Goal: Task Accomplishment & Management: Manage account settings

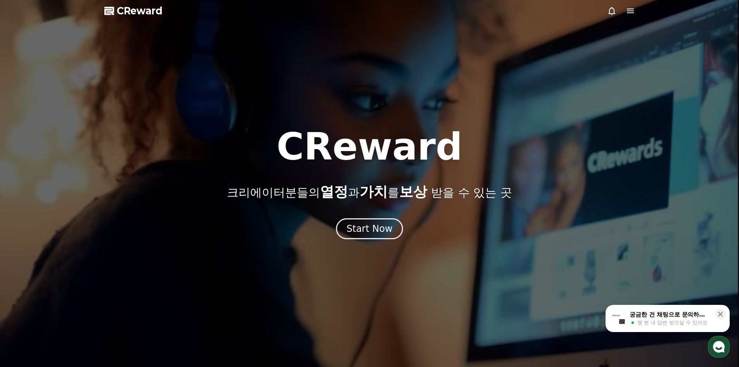
click at [367, 232] on div "Start Now" at bounding box center [370, 228] width 46 height 12
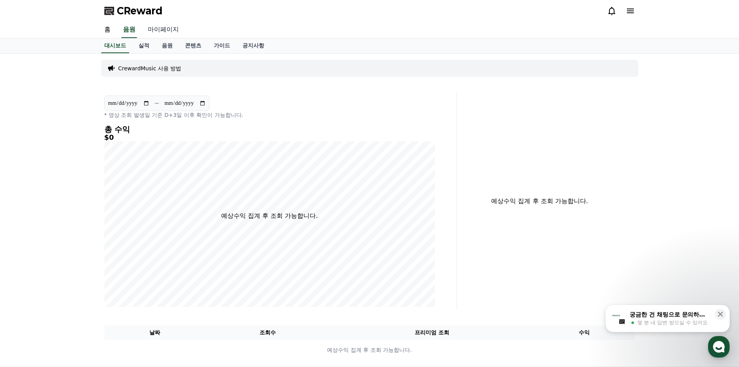
click at [160, 30] on link "마이페이지" at bounding box center [163, 30] width 43 height 16
select select "**********"
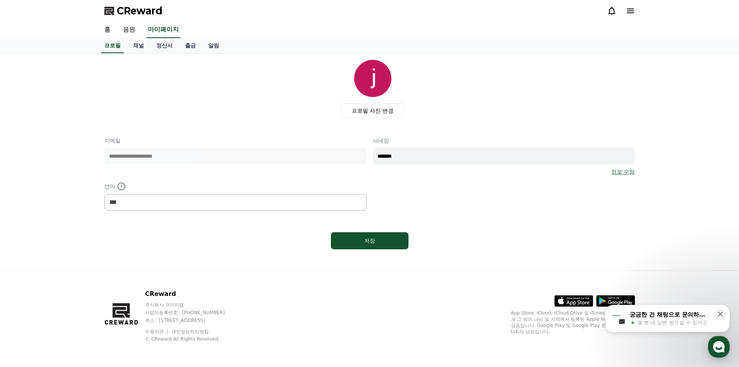
click at [330, 151] on div "**********" at bounding box center [369, 174] width 531 height 74
click at [385, 114] on label "프로필 사진 변경" at bounding box center [373, 110] width 64 height 15
click at [0, 0] on input "프로필 사진 변경" at bounding box center [0, 0] width 0 height 0
click at [380, 241] on div "저장" at bounding box center [370, 241] width 47 height 8
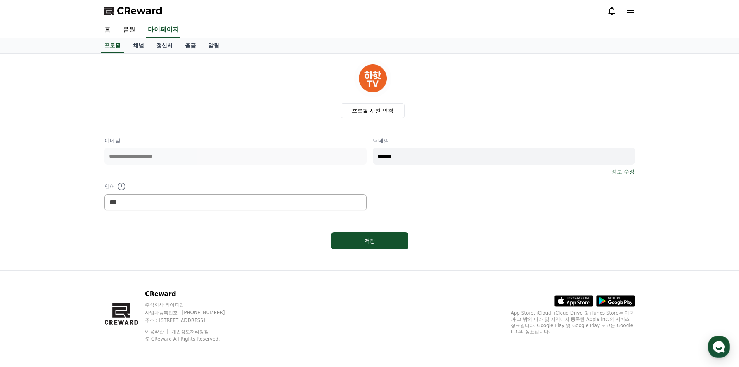
select select "**********"
click at [413, 160] on input "*******" at bounding box center [504, 156] width 262 height 17
click at [338, 154] on div "**********" at bounding box center [369, 174] width 531 height 74
type input "*****"
drag, startPoint x: 385, startPoint y: 241, endPoint x: 390, endPoint y: 241, distance: 5.0
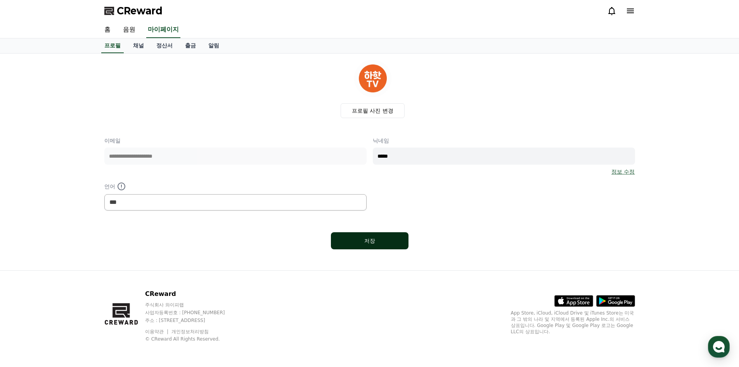
click at [385, 241] on div "저장" at bounding box center [370, 241] width 47 height 8
select select "**********"
click at [141, 45] on link "채널" at bounding box center [138, 45] width 23 height 15
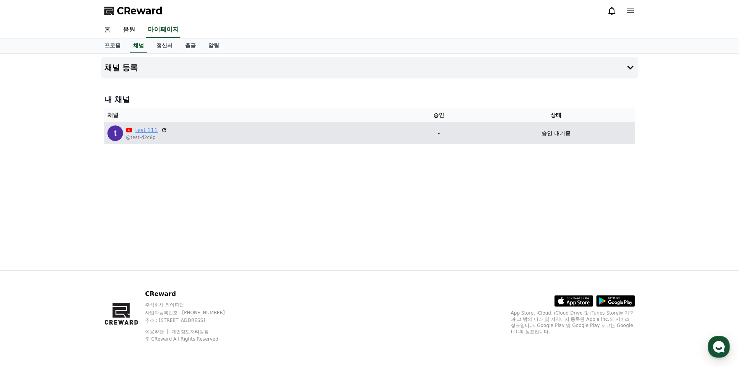
click at [144, 131] on link "test 111" at bounding box center [146, 130] width 23 height 8
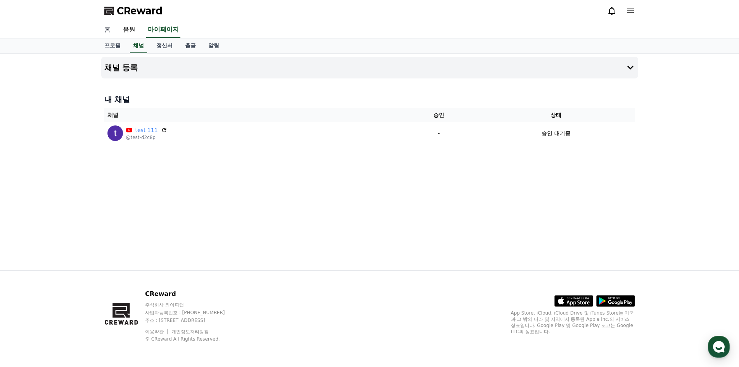
click at [108, 31] on link "홈" at bounding box center [107, 30] width 19 height 16
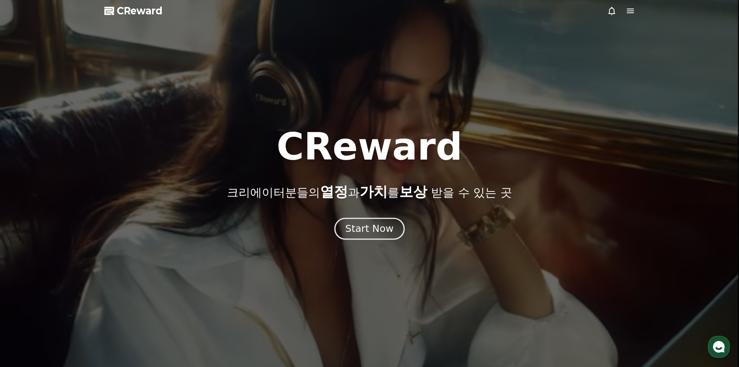
click at [377, 227] on div "Start Now" at bounding box center [369, 228] width 48 height 13
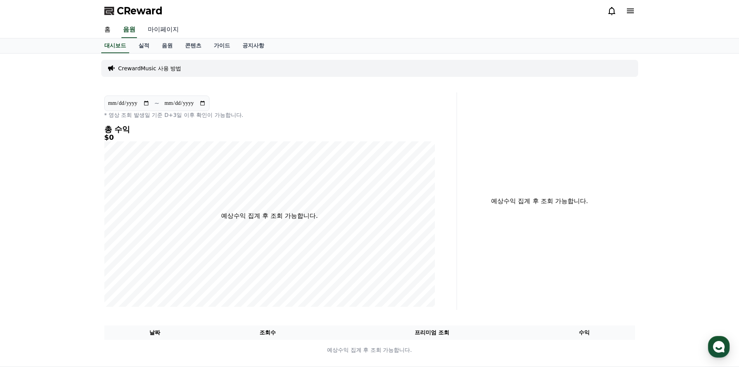
click at [168, 29] on link "마이페이지" at bounding box center [163, 30] width 43 height 16
select select "**********"
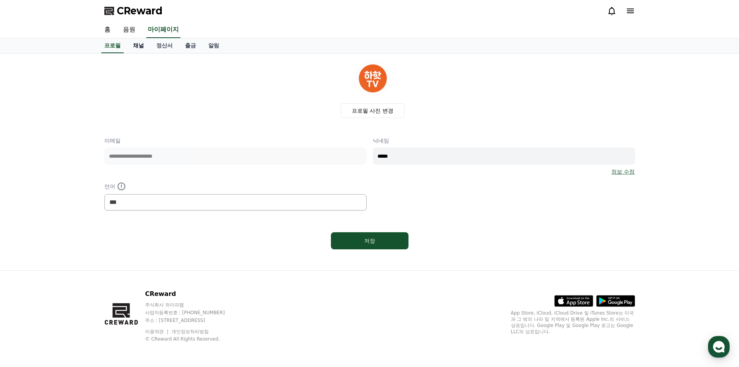
click at [135, 43] on link "채널" at bounding box center [138, 45] width 23 height 15
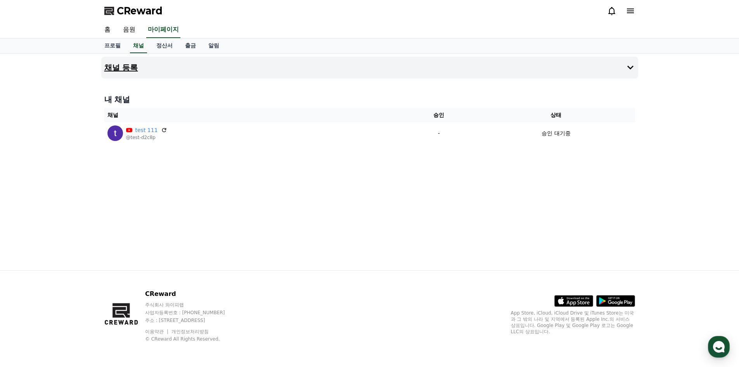
click at [625, 61] on button "채널 등록" at bounding box center [369, 68] width 537 height 22
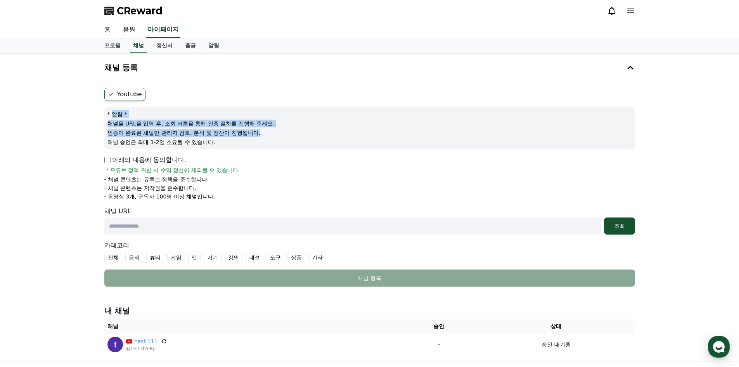
drag, startPoint x: 112, startPoint y: 118, endPoint x: 295, endPoint y: 136, distance: 184.1
click at [295, 136] on div "* 알림 * 채널을 URL을 입력 후, 조회 버튼을 통해 인증 절차를 진행해 주세요. 인증이 완료된 채널만 관리자 검토, 분석 및 정산이 진행…" at bounding box center [369, 128] width 531 height 42
click at [295, 137] on div "* 알림 * 채널을 URL을 입력 후, 조회 버튼을 통해 인증 절차를 진행해 주세요. 인증이 완료된 채널만 관리자 검토, 분석 및 정산이 진행…" at bounding box center [369, 128] width 531 height 42
click at [252, 143] on p "채널 승인은 최대 1-2일 소요될 수 있습니다." at bounding box center [370, 142] width 525 height 8
drag, startPoint x: 203, startPoint y: 142, endPoint x: 133, endPoint y: 121, distance: 73.3
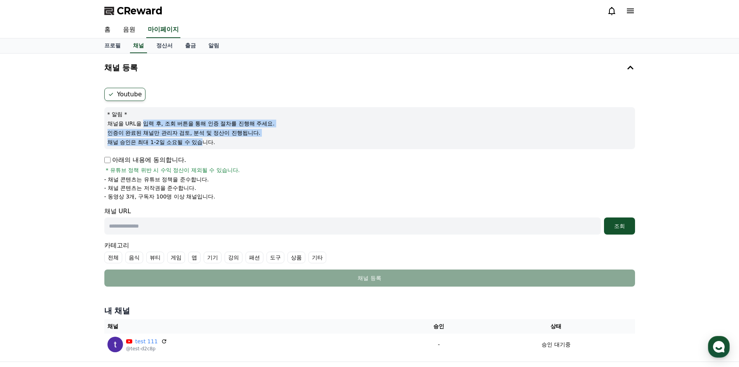
click at [134, 121] on div "* 알림 * 채널을 URL을 입력 후, 조회 버튼을 통해 인증 절차를 진행해 주세요. 인증이 완료된 채널만 관리자 검토, 분석 및 정산이 진행…" at bounding box center [369, 128] width 531 height 42
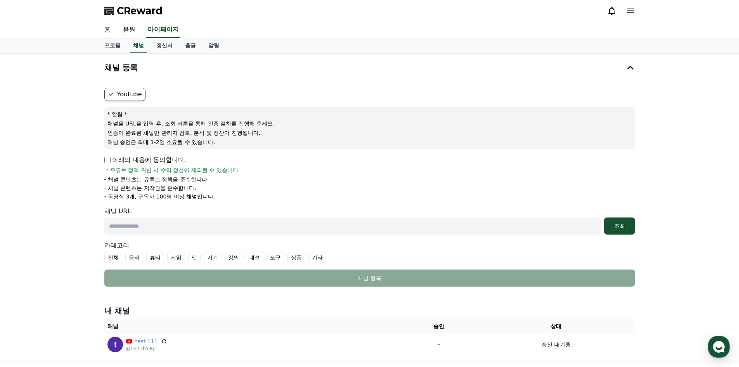
click at [102, 159] on div "Youtube * 알림 * 채널을 URL을 입력 후, 조회 버튼을 통해 인증 절차를 진행해 주세요. 인증이 완료된 채널만 관리자 검토, 분석 …" at bounding box center [369, 187] width 537 height 205
click at [238, 227] on input "text" at bounding box center [352, 225] width 497 height 17
type input "**********"
drag, startPoint x: 312, startPoint y: 228, endPoint x: 64, endPoint y: 216, distance: 248.7
click at [65, 216] on div "**********" at bounding box center [369, 208] width 739 height 308
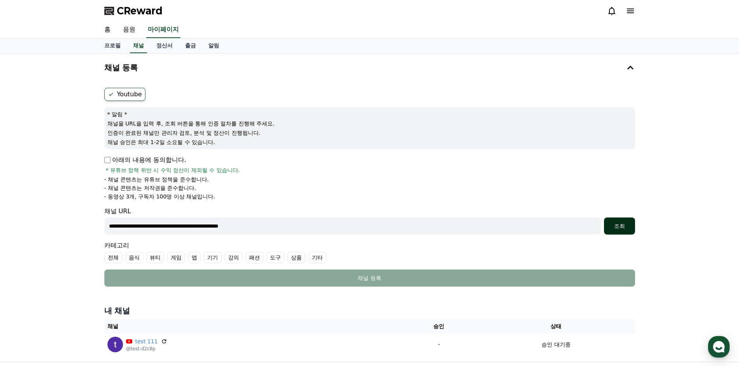
click at [619, 225] on div "조회" at bounding box center [619, 226] width 25 height 8
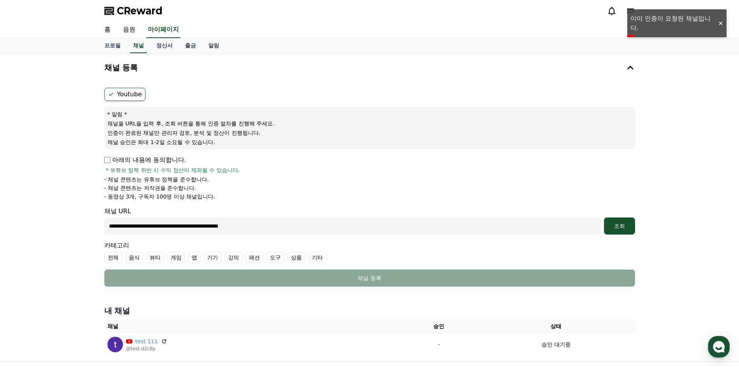
click at [120, 95] on label "Youtube" at bounding box center [124, 94] width 41 height 13
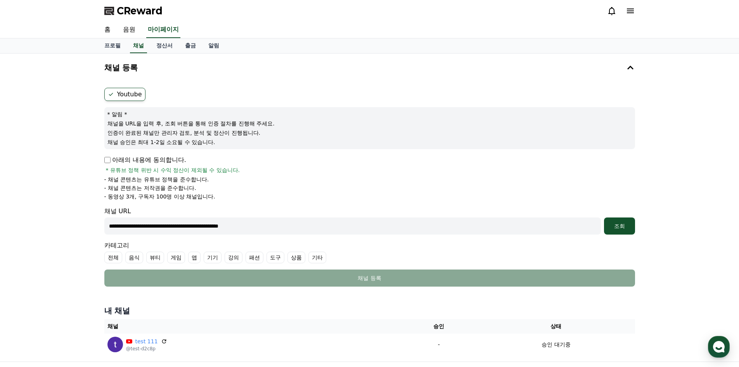
drag, startPoint x: 185, startPoint y: 142, endPoint x: 202, endPoint y: 208, distance: 68.2
click at [202, 208] on form "**********" at bounding box center [369, 187] width 531 height 199
click at [256, 198] on li "- 동영상 3개, 구독자 100명 이상 채널입니다." at bounding box center [369, 197] width 531 height 8
click at [435, 196] on li "- 동영상 3개, 구독자 100명 이상 채널입니다." at bounding box center [369, 197] width 531 height 8
click at [417, 109] on div "* 알림 * 채널을 URL을 입력 후, 조회 버튼을 통해 인증 절차를 진행해 주세요. 인증이 완료된 채널만 관리자 검토, 분석 및 정산이 진행…" at bounding box center [369, 128] width 531 height 42
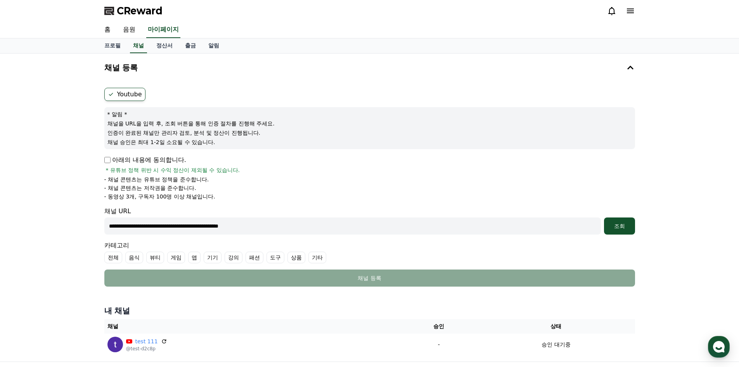
click at [451, 146] on p "채널 승인은 최대 1-2일 소요될 수 있습니다." at bounding box center [370, 142] width 525 height 8
click at [134, 45] on link "채널" at bounding box center [138, 45] width 17 height 15
click at [175, 44] on link "정산서" at bounding box center [164, 45] width 29 height 15
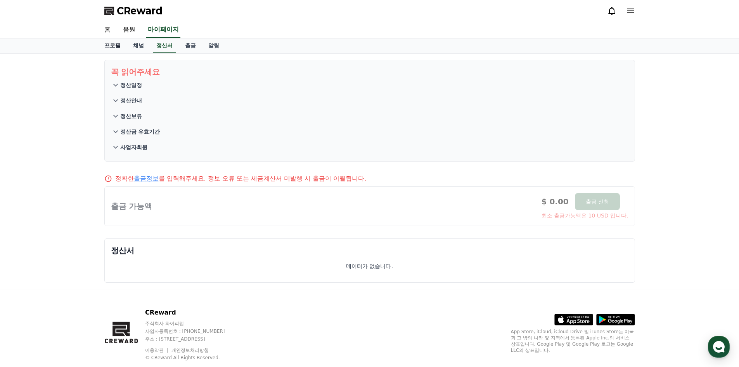
click at [120, 47] on link "프로필" at bounding box center [112, 45] width 29 height 15
select select "**********"
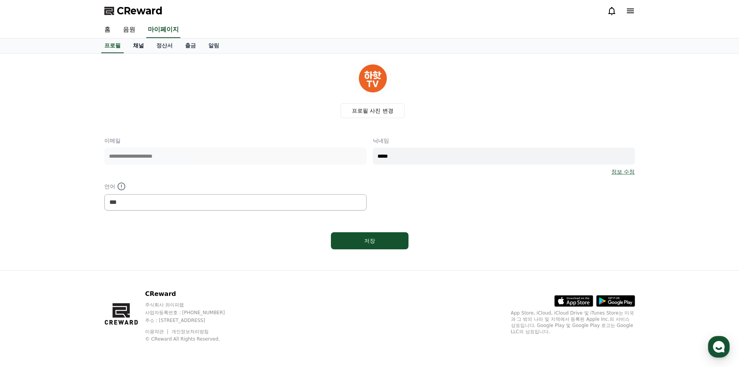
click at [146, 47] on link "채널" at bounding box center [138, 45] width 23 height 15
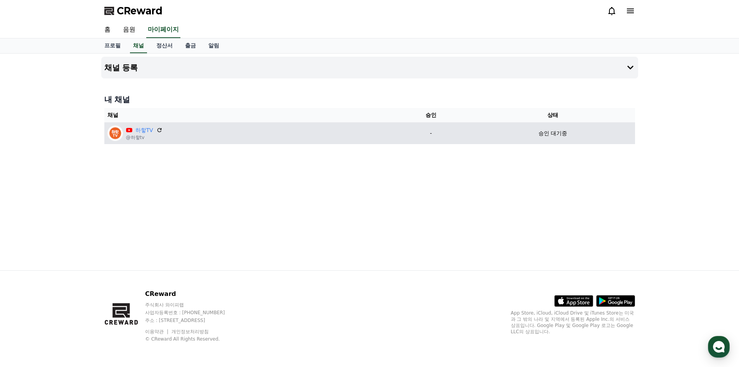
click at [384, 140] on div "하핳TV @하핳tv" at bounding box center [248, 133] width 281 height 16
click at [157, 129] on icon at bounding box center [159, 130] width 5 height 5
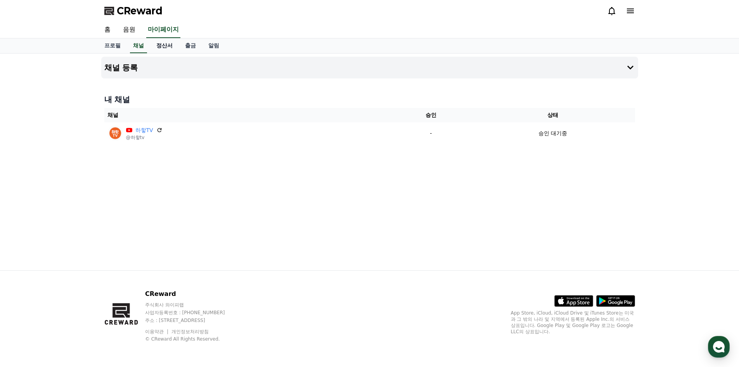
click at [165, 45] on link "정산서" at bounding box center [164, 45] width 29 height 15
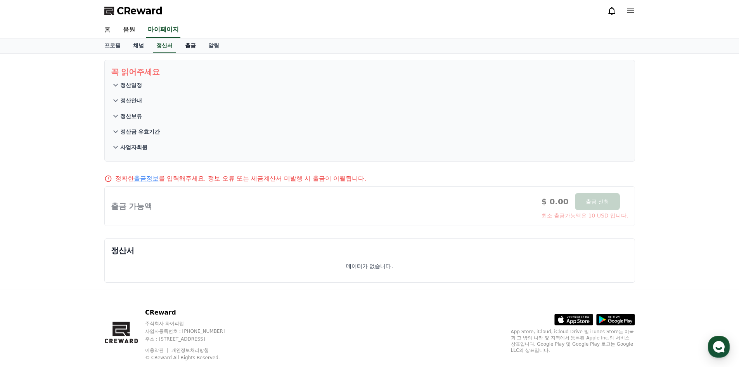
click at [199, 44] on link "출금" at bounding box center [190, 45] width 23 height 15
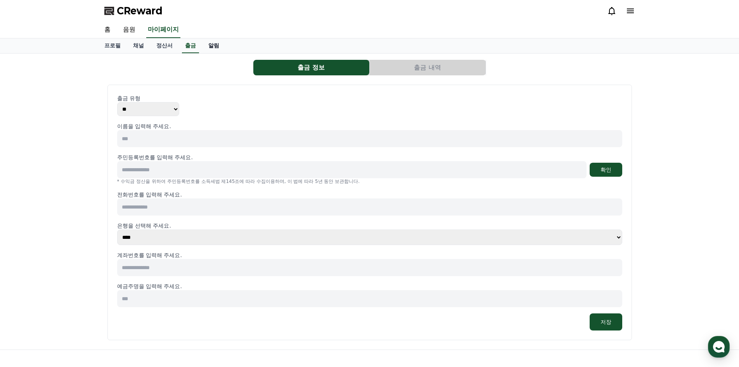
click at [214, 45] on link "알림" at bounding box center [213, 45] width 23 height 15
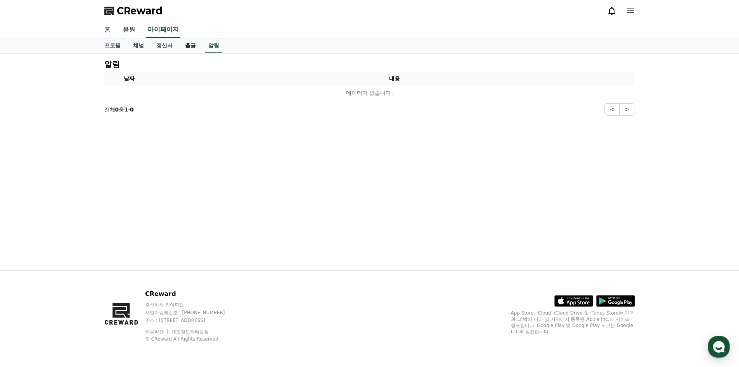
click at [181, 45] on link "출금" at bounding box center [190, 45] width 23 height 15
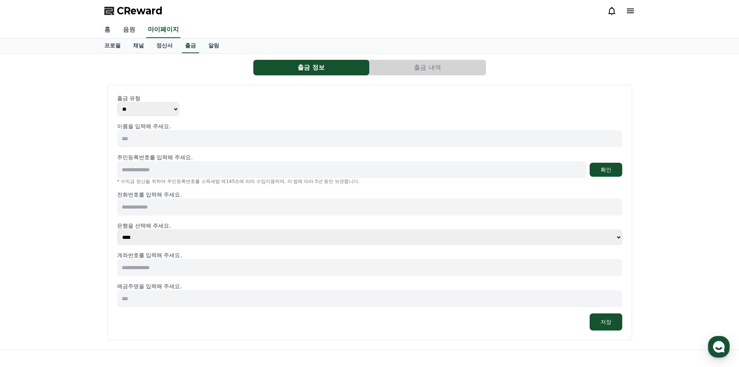
click at [155, 113] on select "** ***" at bounding box center [148, 109] width 62 height 14
click at [117, 102] on select "** ***" at bounding box center [148, 109] width 62 height 14
click at [193, 145] on input at bounding box center [369, 138] width 505 height 17
drag, startPoint x: 206, startPoint y: 186, endPoint x: 209, endPoint y: 193, distance: 6.8
click at [207, 187] on div "이름을 입력해 주세요. 주민등록번호를 입력해 주세요. 확인 * 수익금 정산을 위하여 주민등록번호를 소득세법 제145조에 따라 수집이용하며, 이…" at bounding box center [369, 226] width 505 height 208
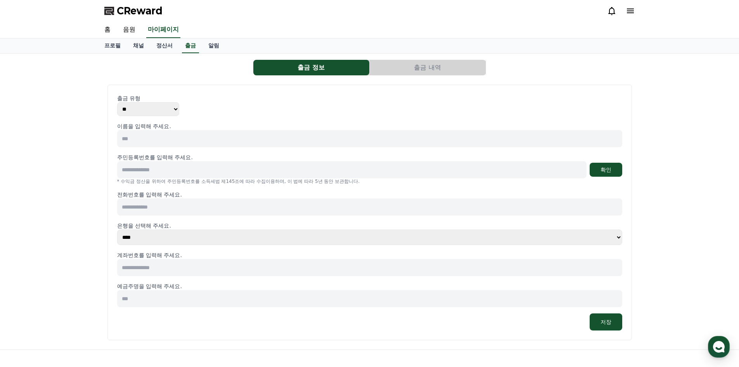
click at [216, 171] on input at bounding box center [352, 169] width 470 height 17
click at [215, 209] on input at bounding box center [369, 206] width 505 height 17
click at [208, 240] on select "**** **** **** **** **** **** **** ** ** ** ** **** *** **** **** *****" at bounding box center [369, 237] width 505 height 16
click at [225, 293] on input at bounding box center [369, 298] width 505 height 17
click at [227, 270] on input at bounding box center [369, 267] width 505 height 17
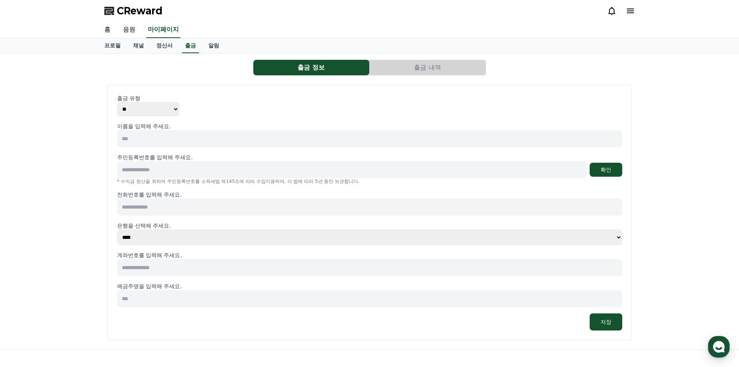
drag, startPoint x: 227, startPoint y: 298, endPoint x: 227, endPoint y: 303, distance: 5.4
click at [227, 299] on input at bounding box center [369, 298] width 505 height 17
click at [260, 340] on div "출금 유형 ** *** 이름을 입력해 주세요. 주민등록번호를 입력해 주세요. 확인 * 수익금 정산을 위하여 주민등록번호를 소득세법 제145조에…" at bounding box center [369, 213] width 531 height 262
click at [213, 45] on link "알림" at bounding box center [213, 45] width 23 height 15
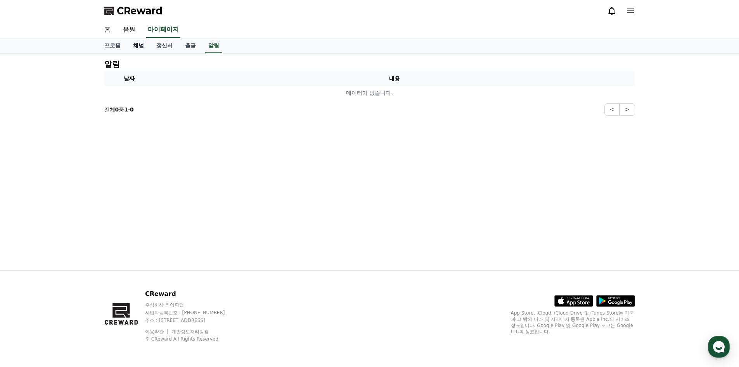
click at [134, 45] on link "채널" at bounding box center [138, 45] width 23 height 15
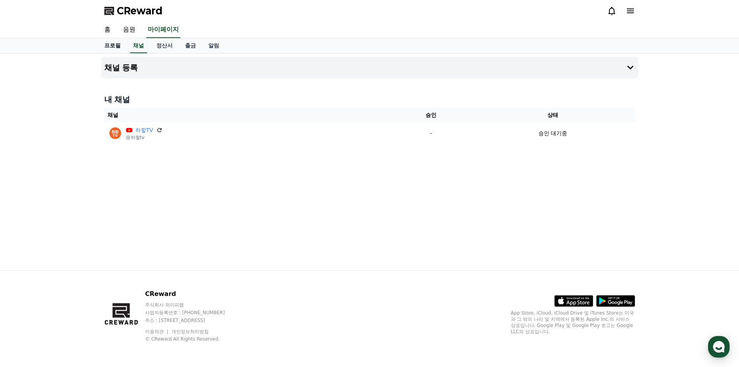
click at [109, 49] on link "프로필" at bounding box center [112, 45] width 29 height 15
select select "**********"
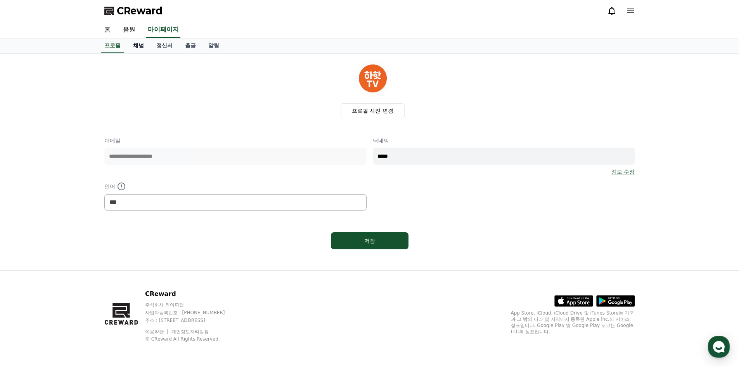
click at [138, 49] on link "채널" at bounding box center [138, 45] width 23 height 15
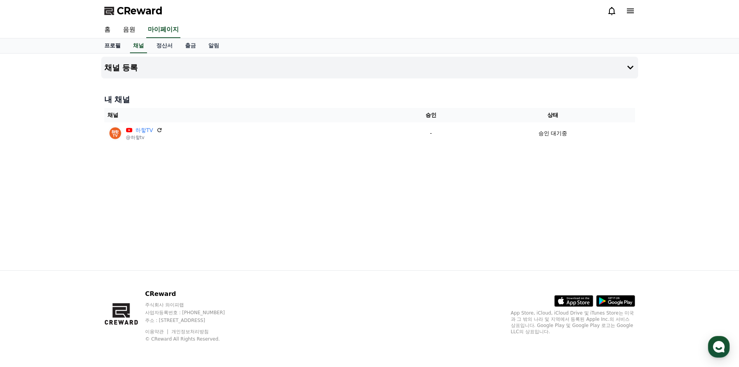
click at [111, 48] on link "프로필" at bounding box center [112, 45] width 29 height 15
select select "**********"
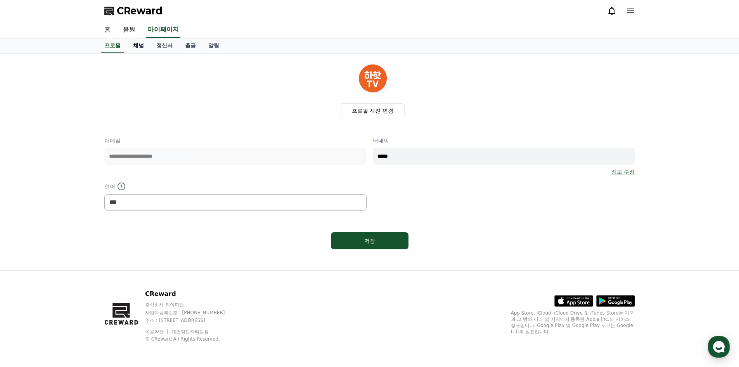
click at [139, 43] on link "채널" at bounding box center [138, 45] width 23 height 15
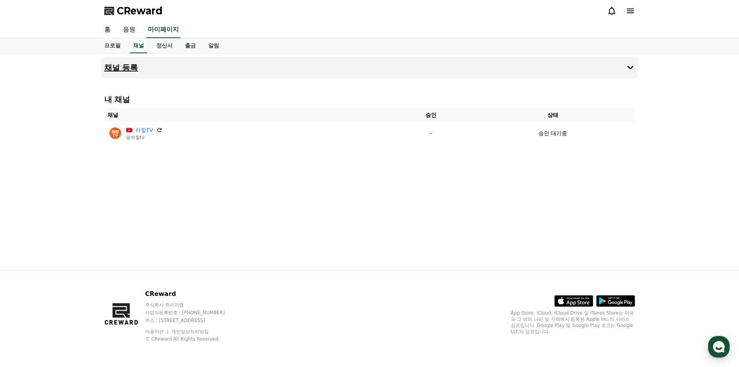
click at [628, 68] on icon at bounding box center [630, 67] width 9 height 9
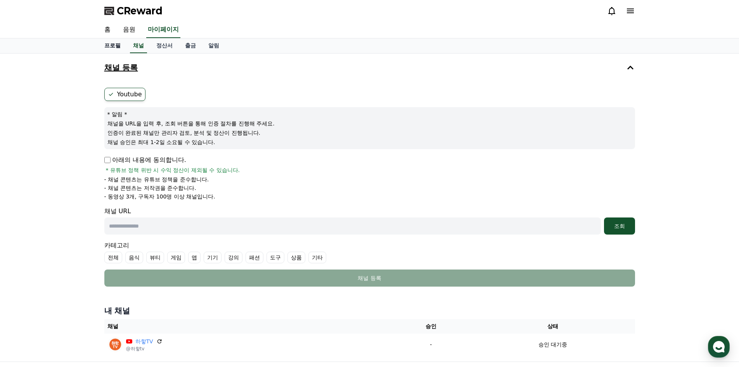
click at [110, 30] on link "홈" at bounding box center [107, 30] width 19 height 16
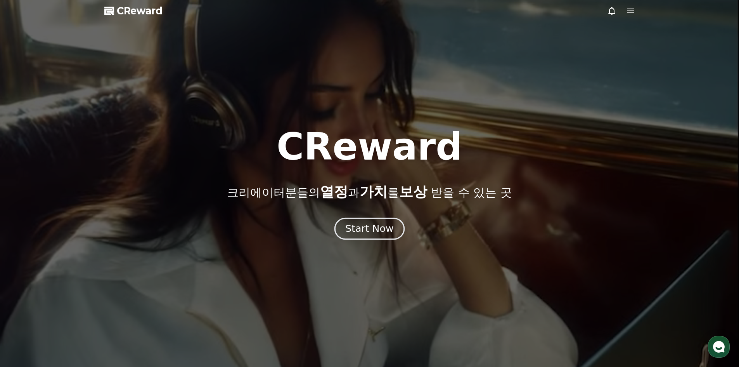
click at [382, 231] on div "Start Now" at bounding box center [369, 228] width 48 height 13
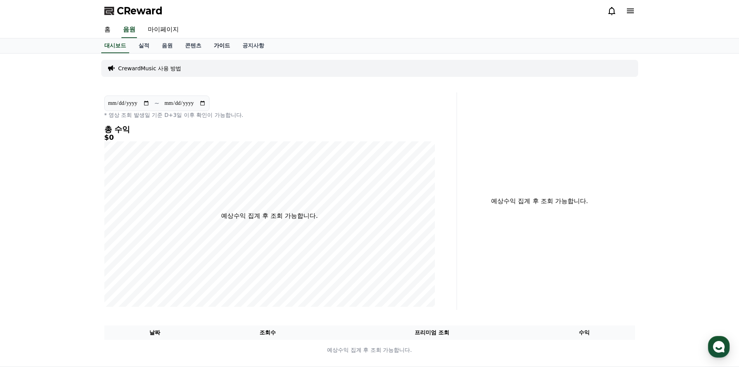
click at [219, 48] on link "가이드" at bounding box center [222, 45] width 29 height 15
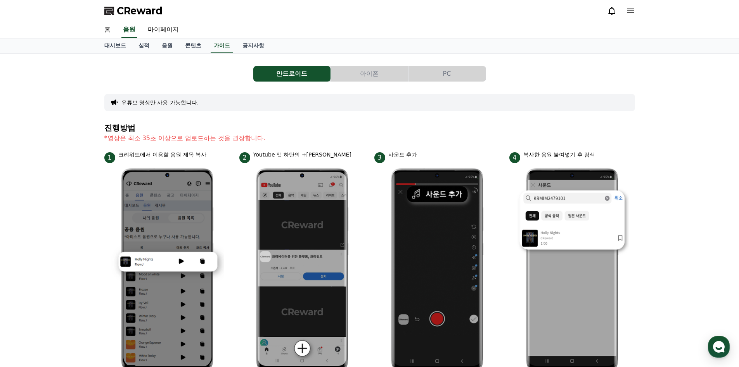
click at [442, 78] on button "PC" at bounding box center [447, 74] width 77 height 16
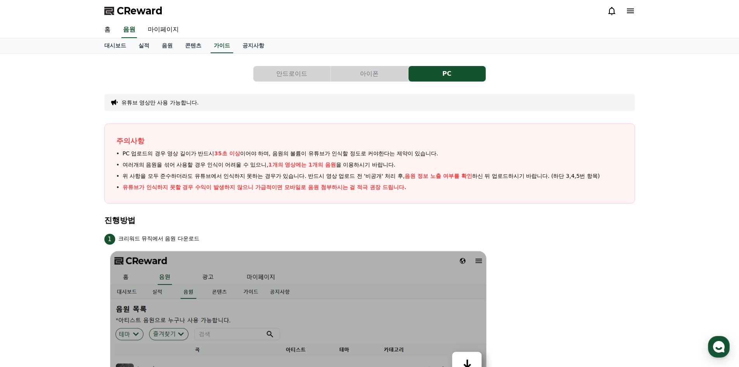
drag, startPoint x: 196, startPoint y: 150, endPoint x: 207, endPoint y: 153, distance: 10.6
click at [203, 153] on span "PC 업로드의 경우 영상 길이가 반드시 35초 이상 이어야 하며, 음원의 볼륨이 유튜브가 인식할 정도로 커야한다는 제약이 있습니다." at bounding box center [281, 153] width 316 height 8
click at [361, 157] on span "PC 업로드의 경우 영상 길이가 반드시 35초 이상 이어야 하며, 음원의 볼륨이 유튜브가 인식할 정도로 커야한다는 제약이 있습니다." at bounding box center [281, 153] width 316 height 8
click at [411, 178] on span "음원 정보 노출 여부를 확인" at bounding box center [439, 176] width 68 height 6
click at [166, 45] on link "음원" at bounding box center [167, 45] width 23 height 15
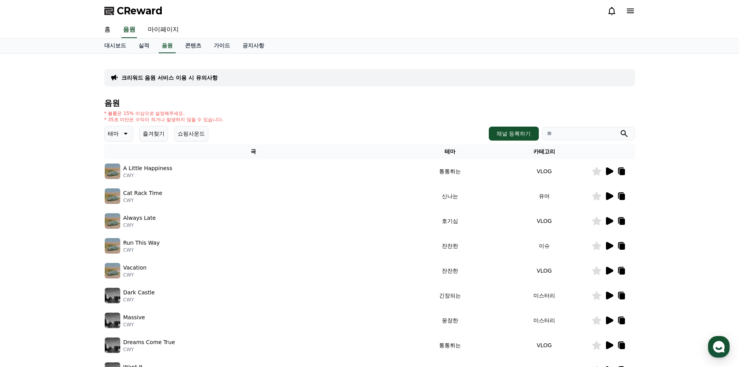
click at [609, 195] on icon at bounding box center [609, 196] width 7 height 8
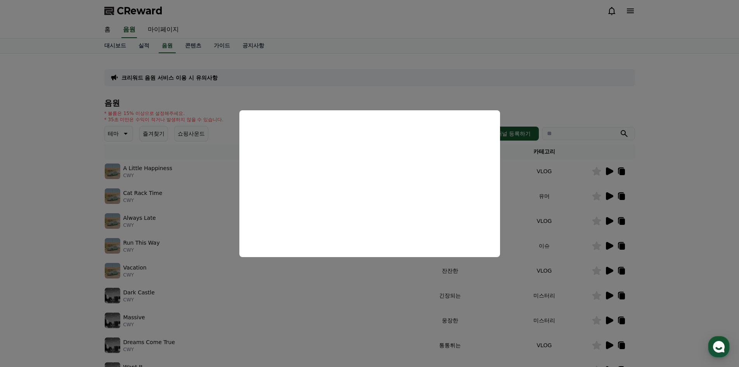
click at [373, 306] on button "close modal" at bounding box center [369, 183] width 739 height 367
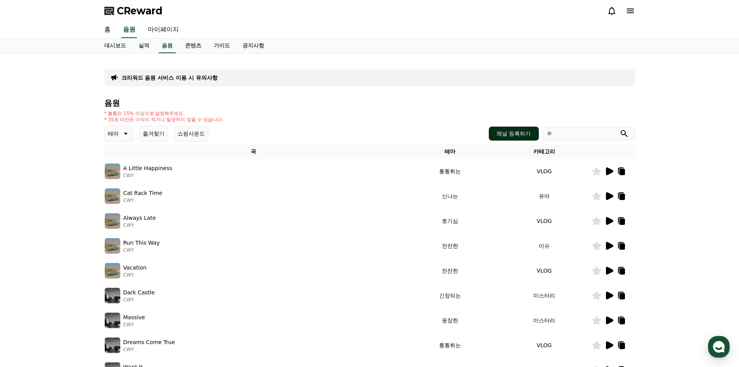
click at [517, 135] on button "채널 등록하기" at bounding box center [514, 134] width 50 height 14
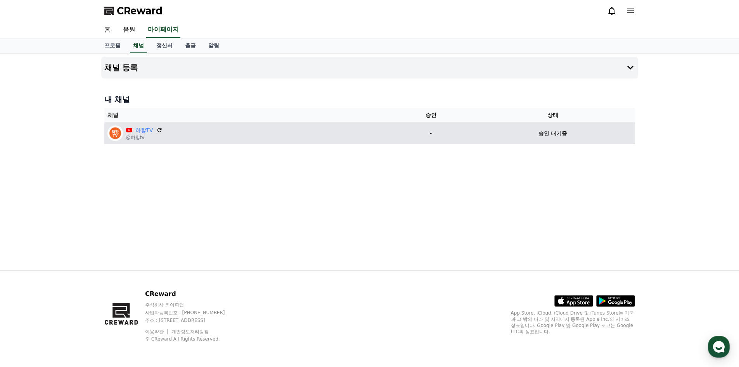
click at [378, 132] on div "하핳TV @하핳tv" at bounding box center [248, 133] width 281 height 16
drag, startPoint x: 513, startPoint y: 133, endPoint x: 484, endPoint y: 133, distance: 29.1
click at [508, 133] on div "승인 대기중" at bounding box center [553, 133] width 158 height 8
drag, startPoint x: 484, startPoint y: 133, endPoint x: 413, endPoint y: 132, distance: 70.7
click at [471, 133] on td "승인 대기중" at bounding box center [553, 133] width 164 height 22
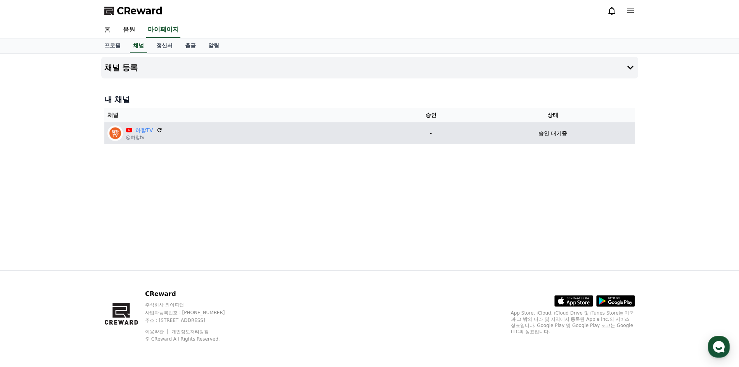
drag, startPoint x: 413, startPoint y: 132, endPoint x: 335, endPoint y: 124, distance: 78.4
click at [382, 128] on tr "하핳TV @하핳tv - 승인 대기중" at bounding box center [369, 133] width 531 height 22
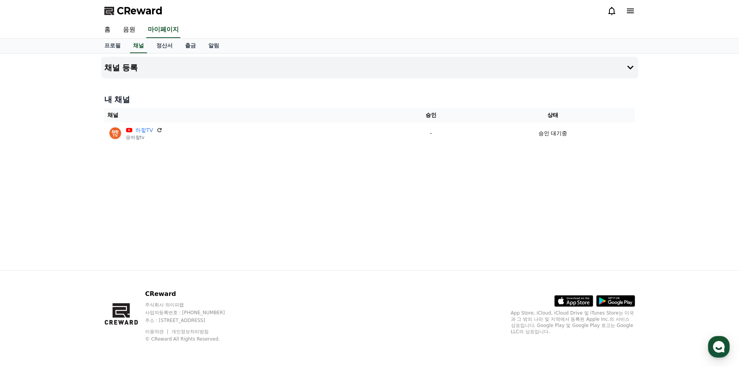
drag, startPoint x: 335, startPoint y: 124, endPoint x: 203, endPoint y: 116, distance: 132.6
click at [266, 119] on table "채널 승인 상태 하핳TV @하핳tv - 승인 대기중" at bounding box center [369, 126] width 531 height 36
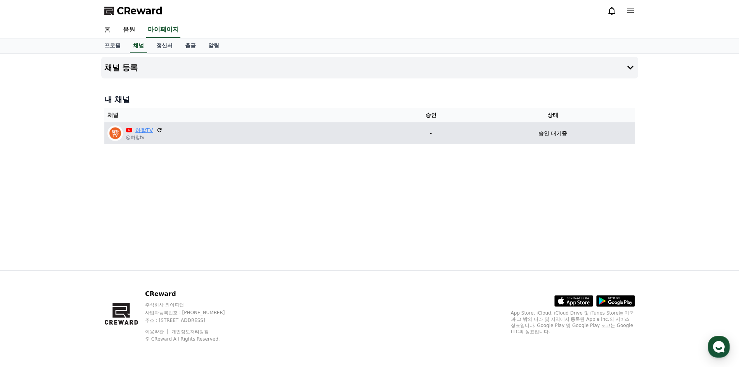
click at [150, 131] on link "하핳TV" at bounding box center [144, 130] width 18 height 8
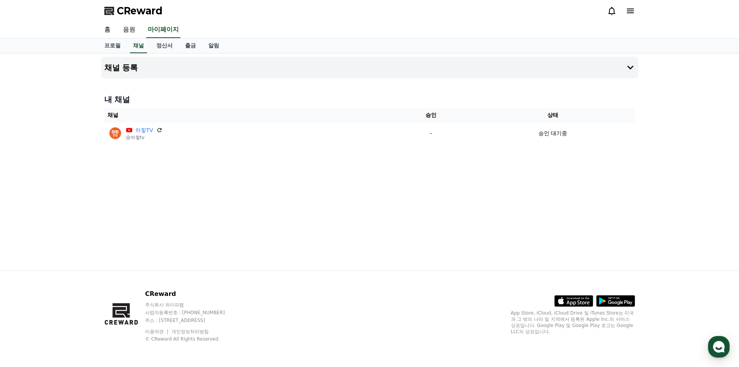
click at [264, 181] on div "채널 등록 내 채널 채널 승인 상태 하핳TV @하핳tv - 승인 대기중" at bounding box center [369, 162] width 543 height 217
click at [109, 30] on link "홈" at bounding box center [107, 30] width 19 height 16
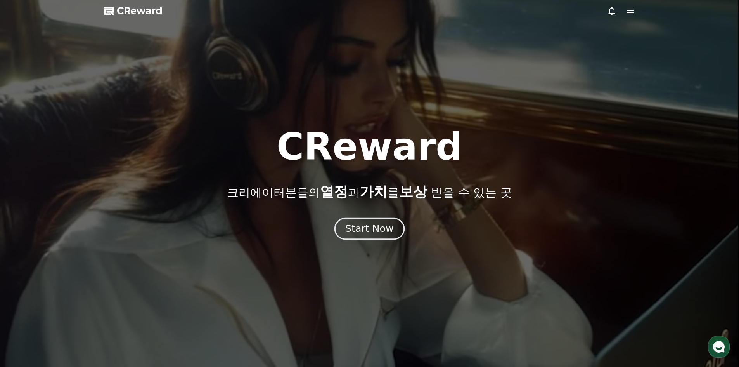
click at [366, 228] on div "Start Now" at bounding box center [369, 228] width 48 height 13
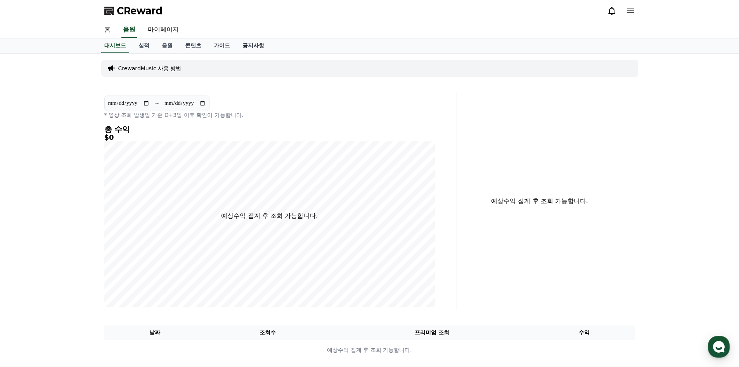
click at [261, 45] on link "공지사항" at bounding box center [253, 45] width 34 height 15
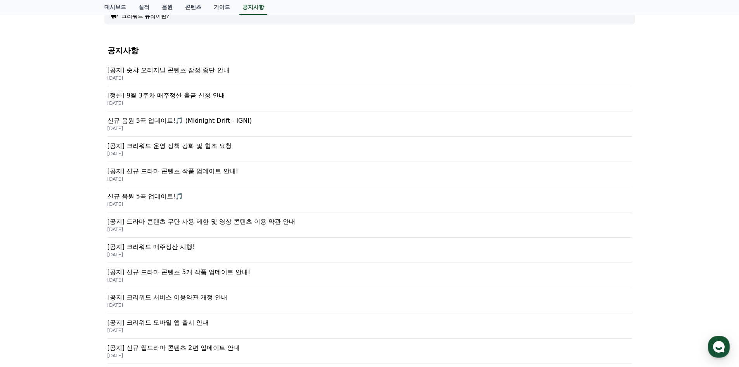
scroll to position [104, 0]
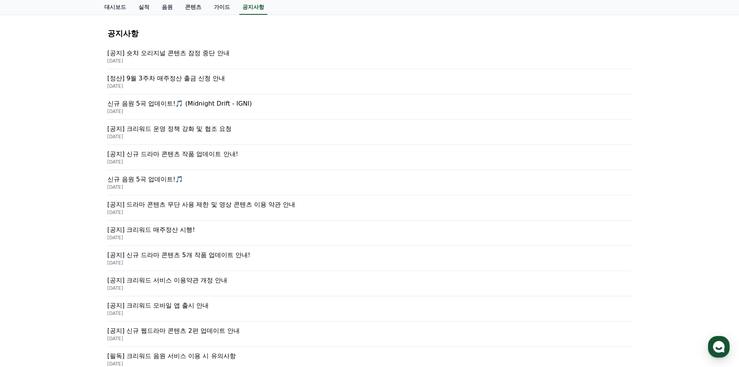
click at [207, 254] on p "[공지] 신규 드라마 콘텐츠 5개 작품 업데이트 안내!" at bounding box center [370, 254] width 525 height 9
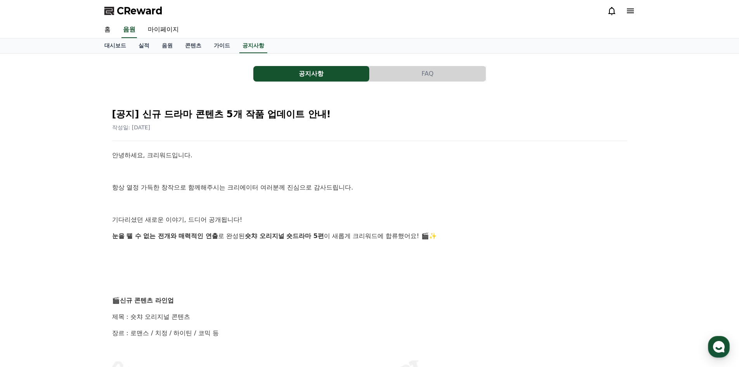
drag, startPoint x: 132, startPoint y: 155, endPoint x: 344, endPoint y: 322, distance: 269.7
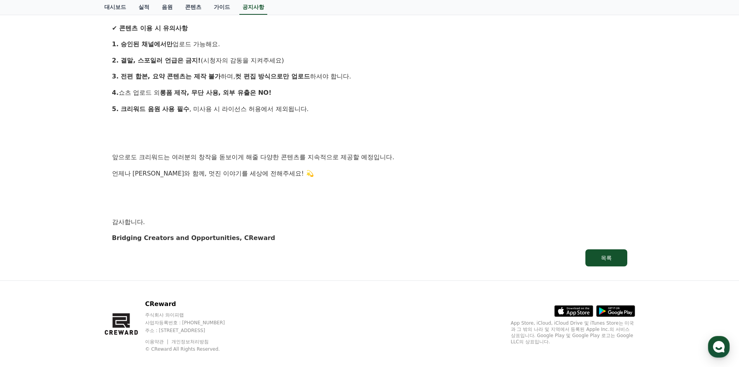
scroll to position [745, 0]
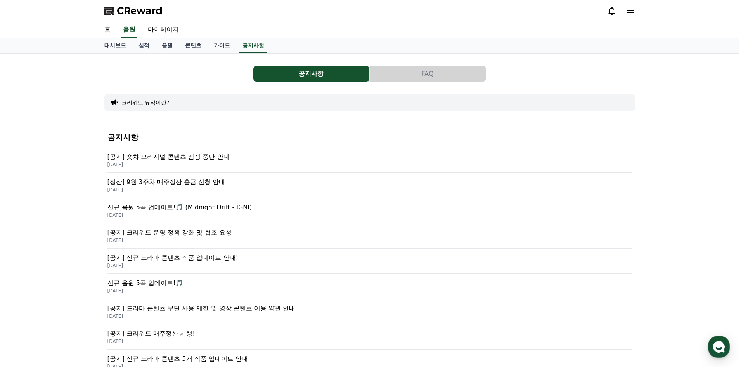
click at [404, 80] on button "FAQ" at bounding box center [428, 74] width 116 height 16
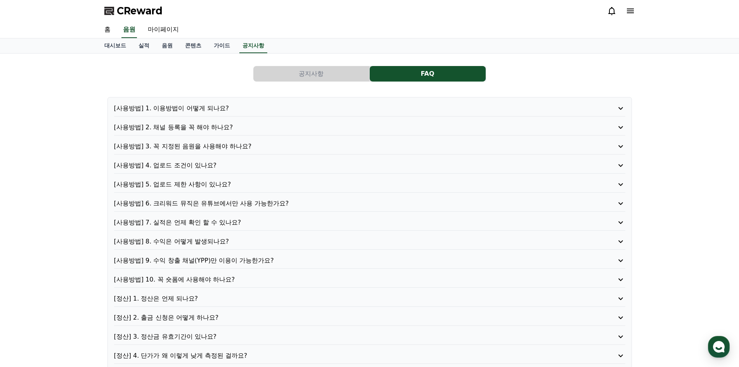
click at [411, 71] on button "FAQ" at bounding box center [428, 74] width 116 height 16
click at [196, 129] on p "[사용방법] 2. 채널 등록을 꼭 해야 하나요?" at bounding box center [349, 127] width 471 height 9
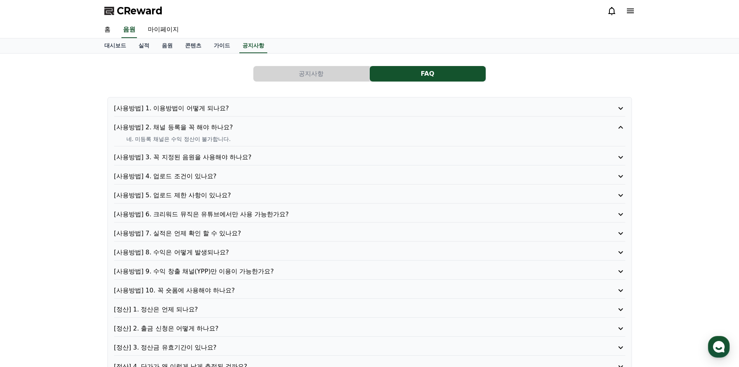
click at [206, 135] on p "네. 미등록 채널은 수익 정산이 불가합니다." at bounding box center [376, 139] width 499 height 8
click at [248, 143] on div "[사용방법] 2. 채널 등록을 꼭 해야 하나요? 네. 미등록 채널은 수익 정산이 불가합니다." at bounding box center [370, 135] width 512 height 24
click at [152, 26] on link "마이페이지" at bounding box center [163, 30] width 43 height 16
select select "**********"
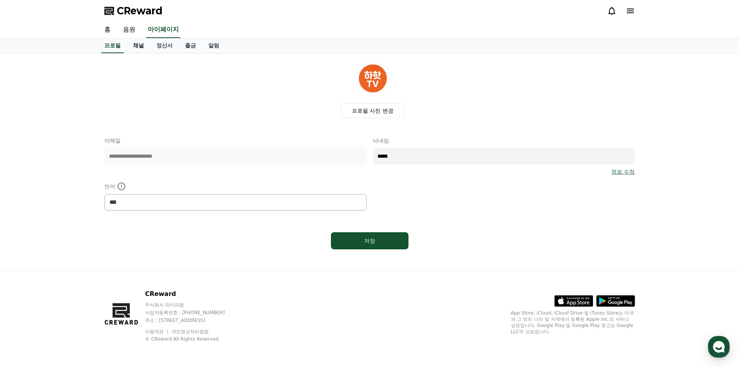
click at [131, 45] on link "채널" at bounding box center [138, 45] width 23 height 15
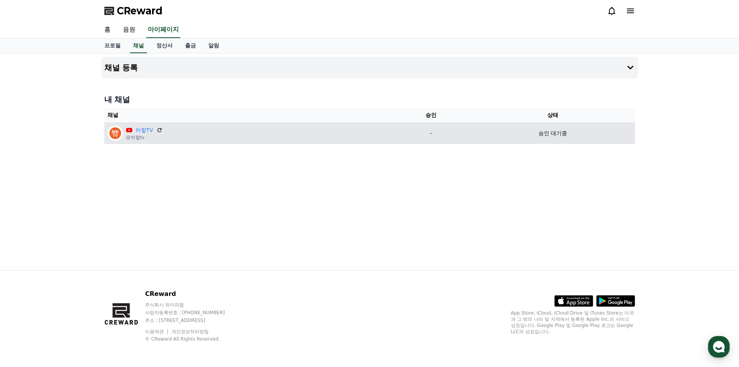
drag, startPoint x: 557, startPoint y: 132, endPoint x: 541, endPoint y: 131, distance: 16.3
click at [545, 132] on p "승인 대기중" at bounding box center [553, 133] width 29 height 8
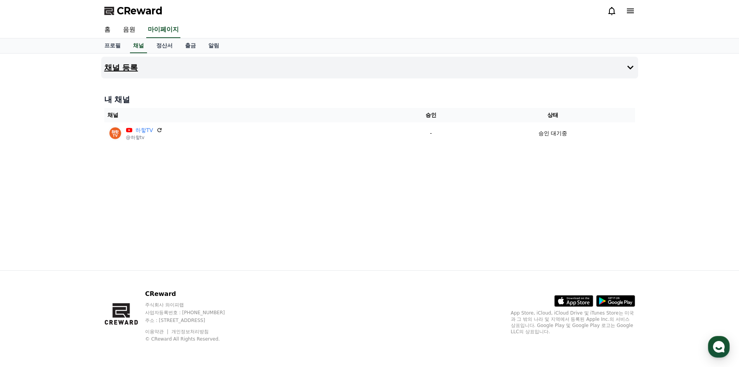
click at [144, 65] on button "채널 등록" at bounding box center [369, 68] width 537 height 22
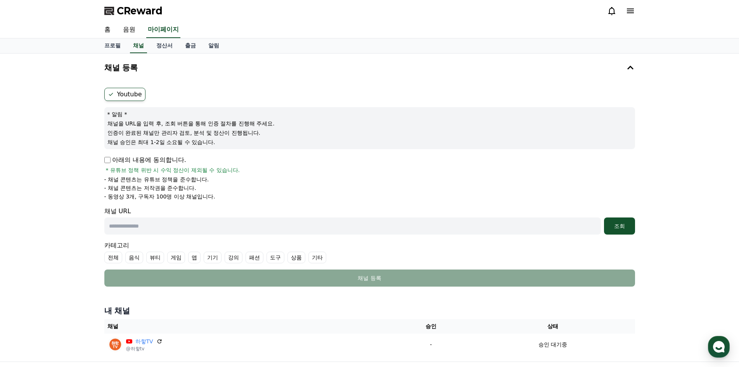
drag, startPoint x: 170, startPoint y: 139, endPoint x: 278, endPoint y: 210, distance: 128.8
click at [278, 205] on form "Youtube * 알림 * 채널을 URL을 입력 후, 조회 버튼을 통해 인증 절차를 진행해 주세요. 인증이 완료된 채널만 관리자 검토, 분석 …" at bounding box center [369, 187] width 531 height 199
click at [273, 213] on div "채널 URL 조회" at bounding box center [369, 221] width 531 height 28
drag, startPoint x: 184, startPoint y: 124, endPoint x: 288, endPoint y: 132, distance: 103.6
click at [288, 132] on div "* 알림 * 채널을 URL을 입력 후, 조회 버튼을 통해 인증 절차를 진행해 주세요. 인증이 완료된 채널만 관리자 검토, 분석 및 정산이 진행…" at bounding box center [369, 128] width 531 height 42
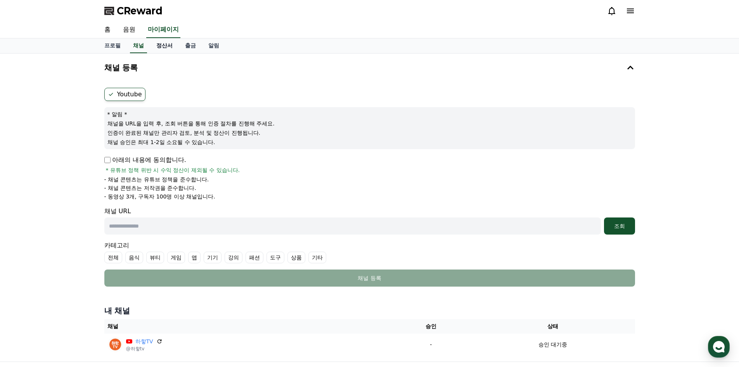
click at [162, 41] on link "정산서" at bounding box center [164, 45] width 29 height 15
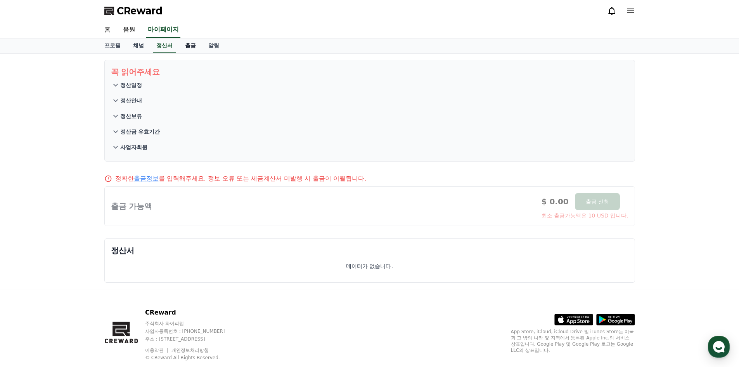
click at [198, 45] on link "출금" at bounding box center [190, 45] width 23 height 15
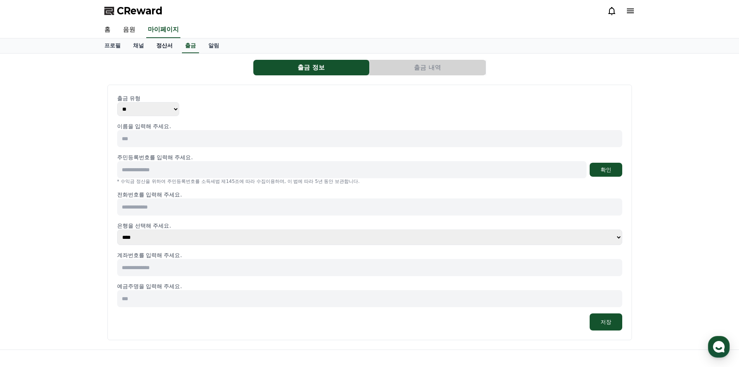
click at [164, 46] on link "정산서" at bounding box center [164, 45] width 29 height 15
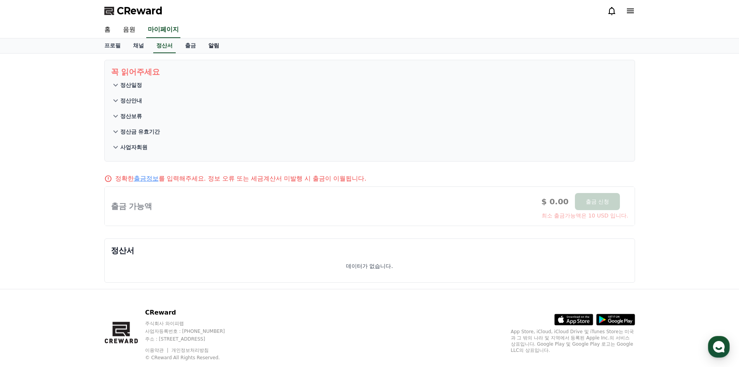
click at [217, 45] on link "알림" at bounding box center [213, 45] width 23 height 15
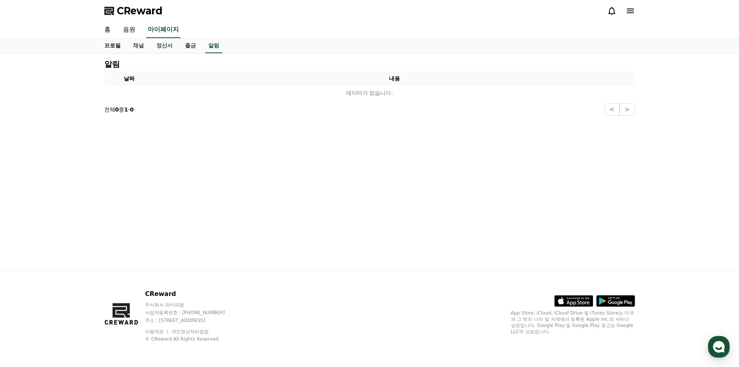
click at [109, 47] on link "프로필" at bounding box center [112, 45] width 29 height 15
select select "**********"
